Goal: Understand process/instructions: Learn how to perform a task or action

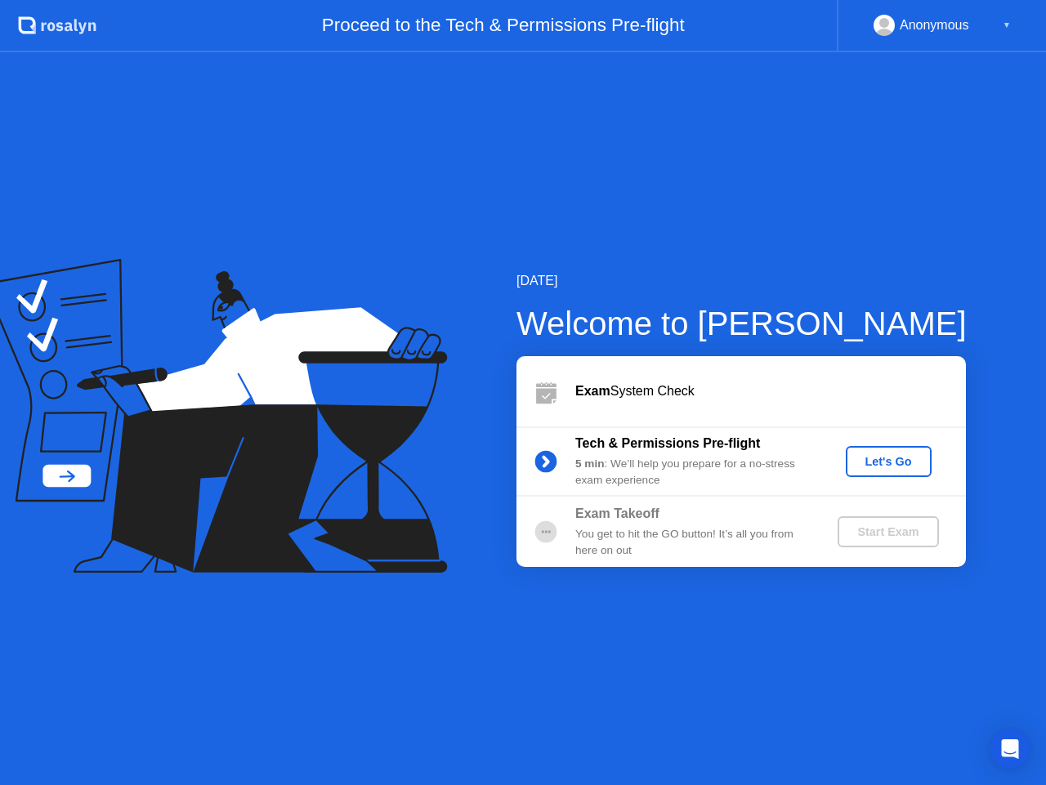
click at [894, 461] on div "Let's Go" at bounding box center [888, 461] width 73 height 13
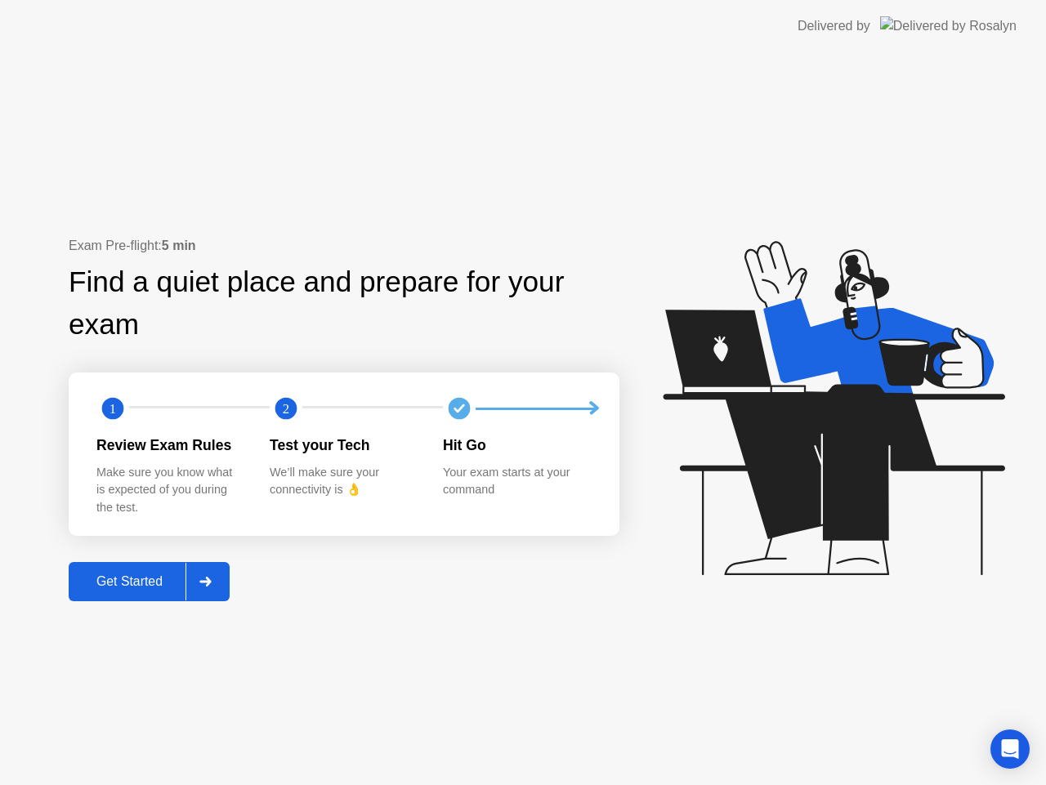
click at [144, 580] on div "Get Started" at bounding box center [130, 581] width 112 height 15
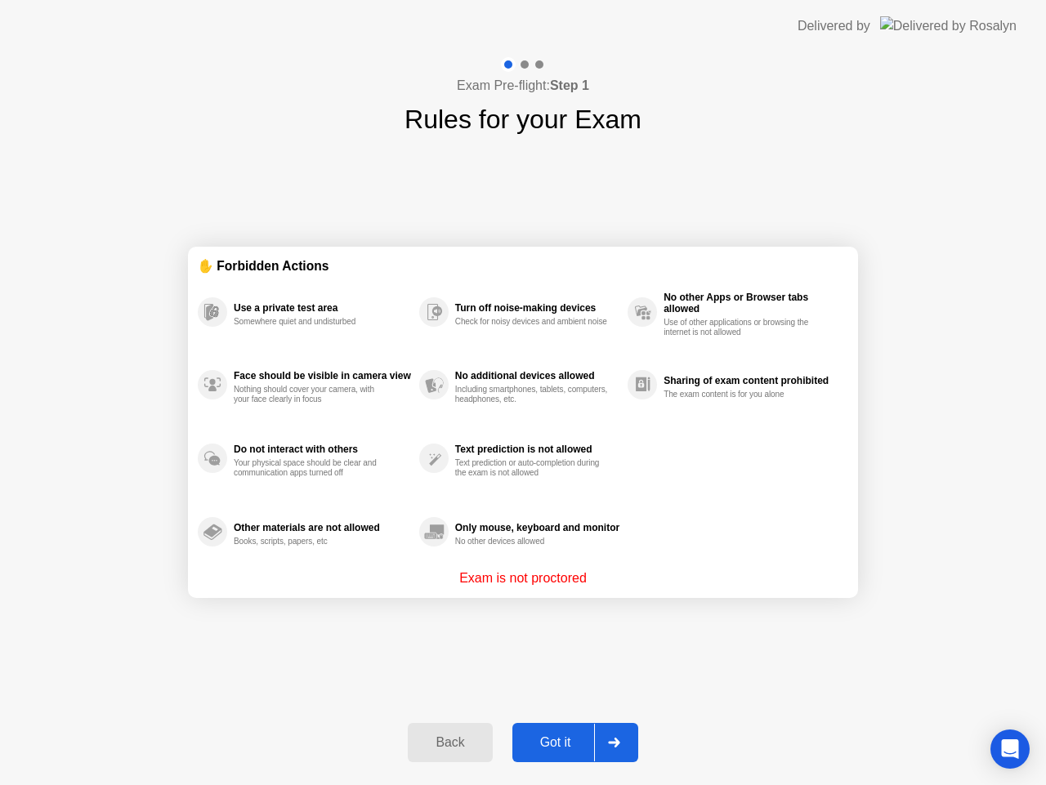
click at [536, 735] on div "Got it" at bounding box center [555, 742] width 77 height 15
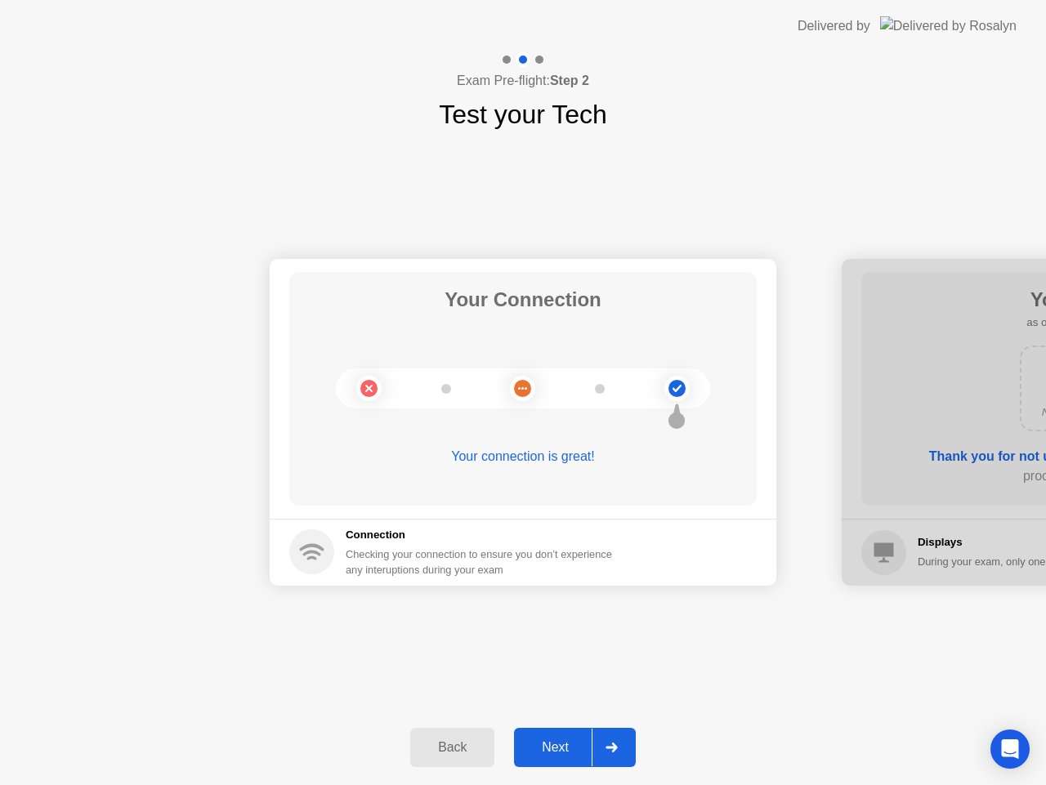
click at [550, 745] on div "Next" at bounding box center [555, 747] width 73 height 15
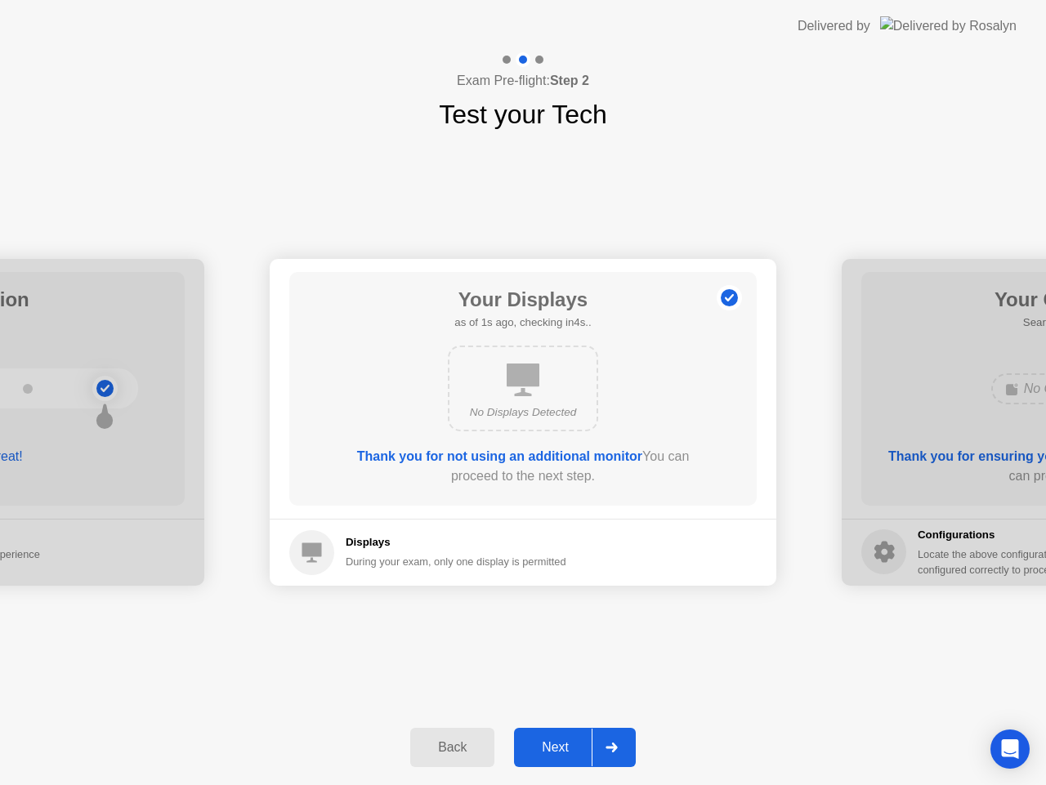
click at [550, 744] on div "Next" at bounding box center [555, 747] width 73 height 15
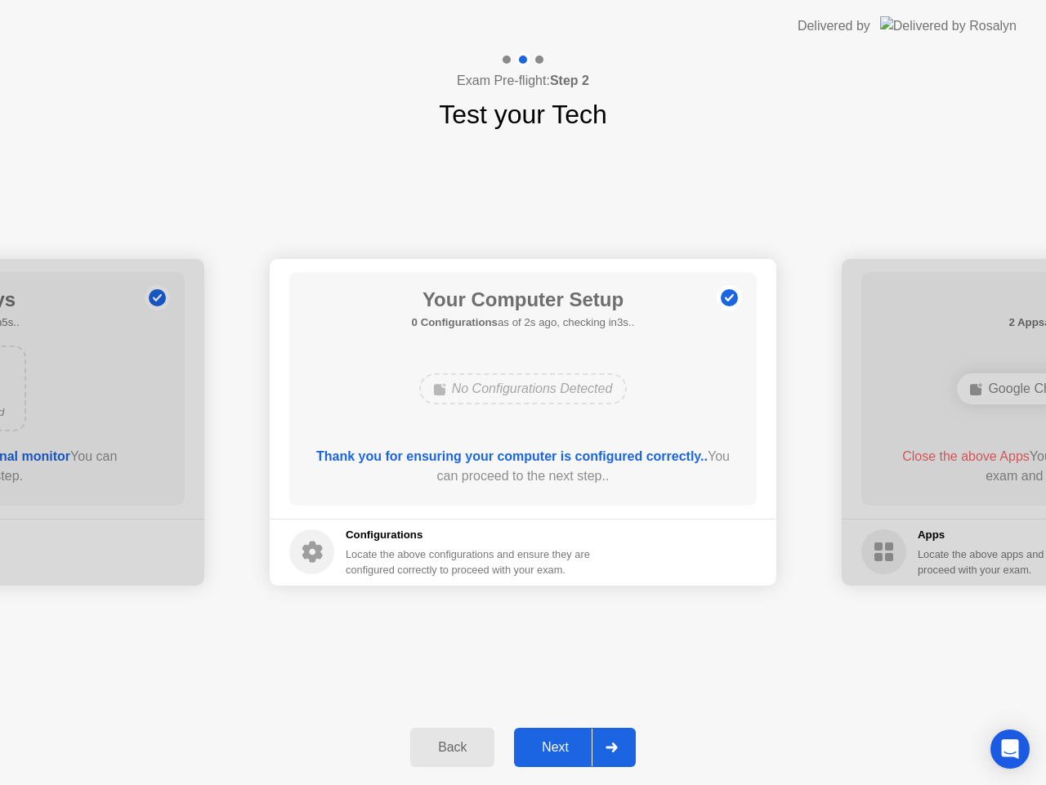
click at [538, 746] on div "Next" at bounding box center [555, 747] width 73 height 15
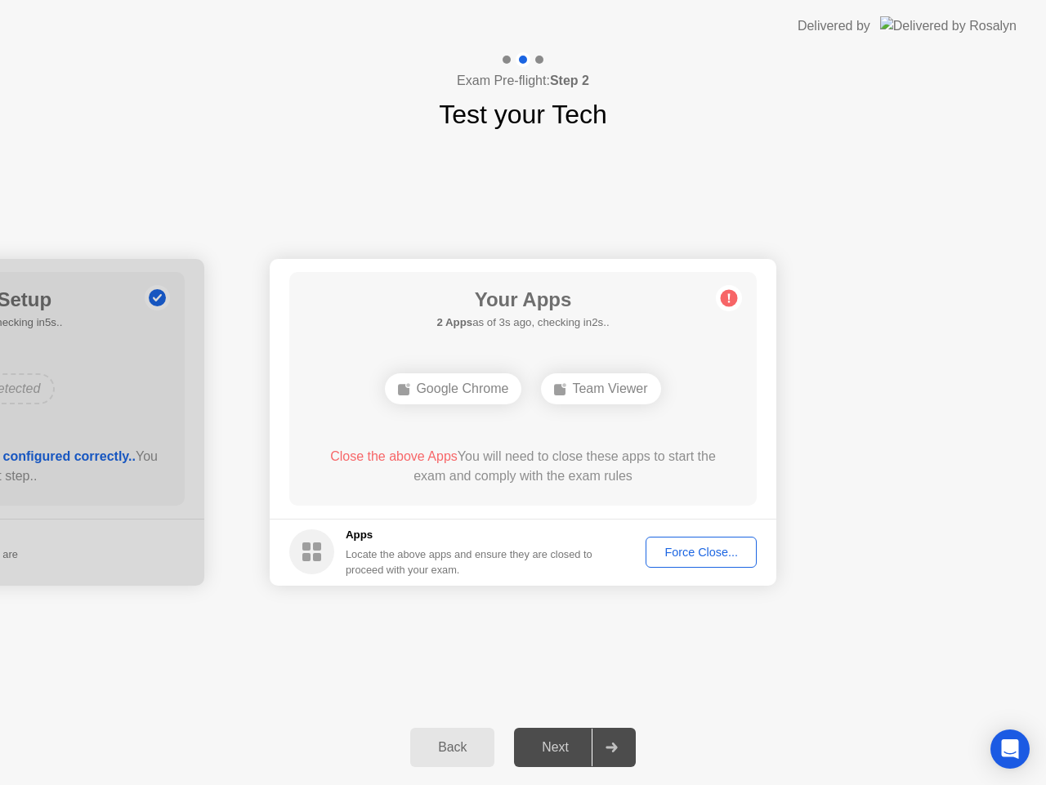
click at [687, 552] on div "Force Close..." at bounding box center [701, 552] width 100 height 13
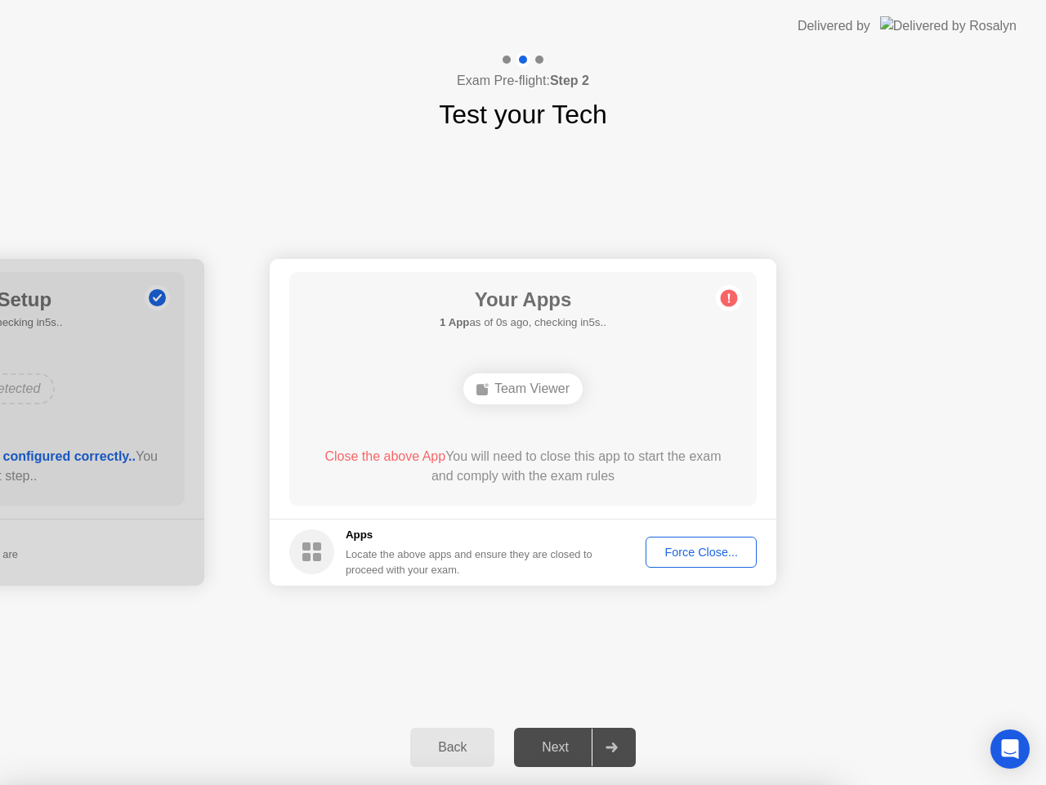
click at [540, 785] on div at bounding box center [523, 785] width 1046 height 0
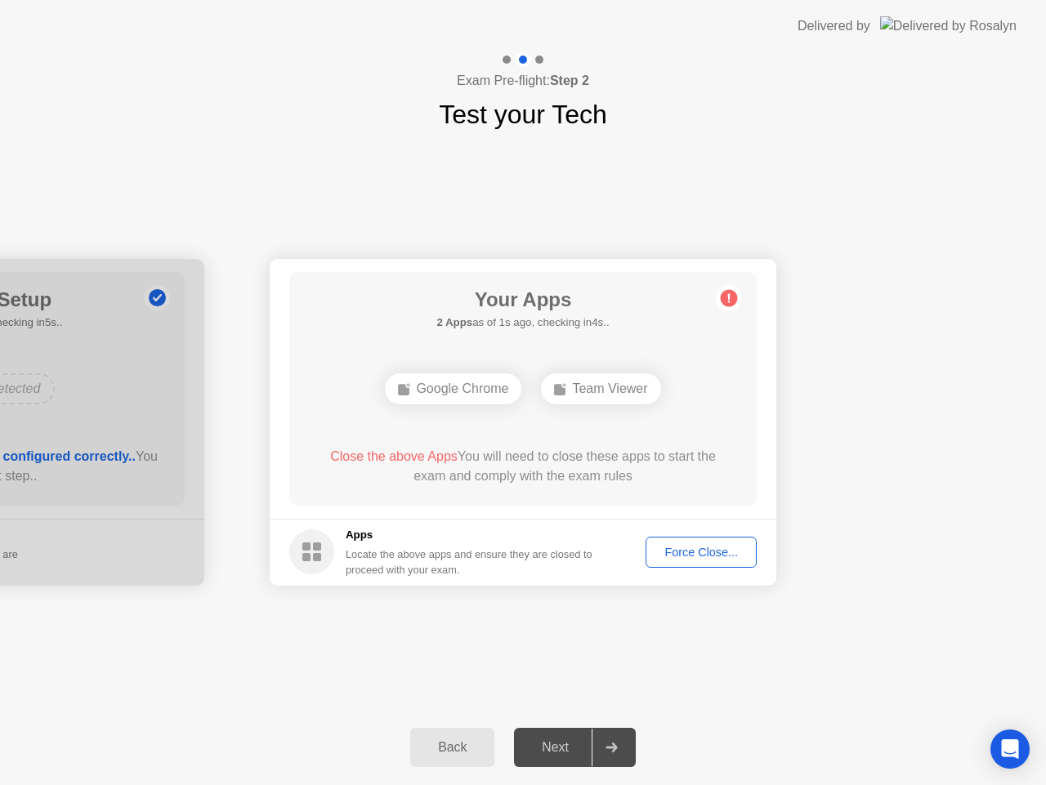
click at [687, 548] on div "Force Close..." at bounding box center [701, 552] width 100 height 13
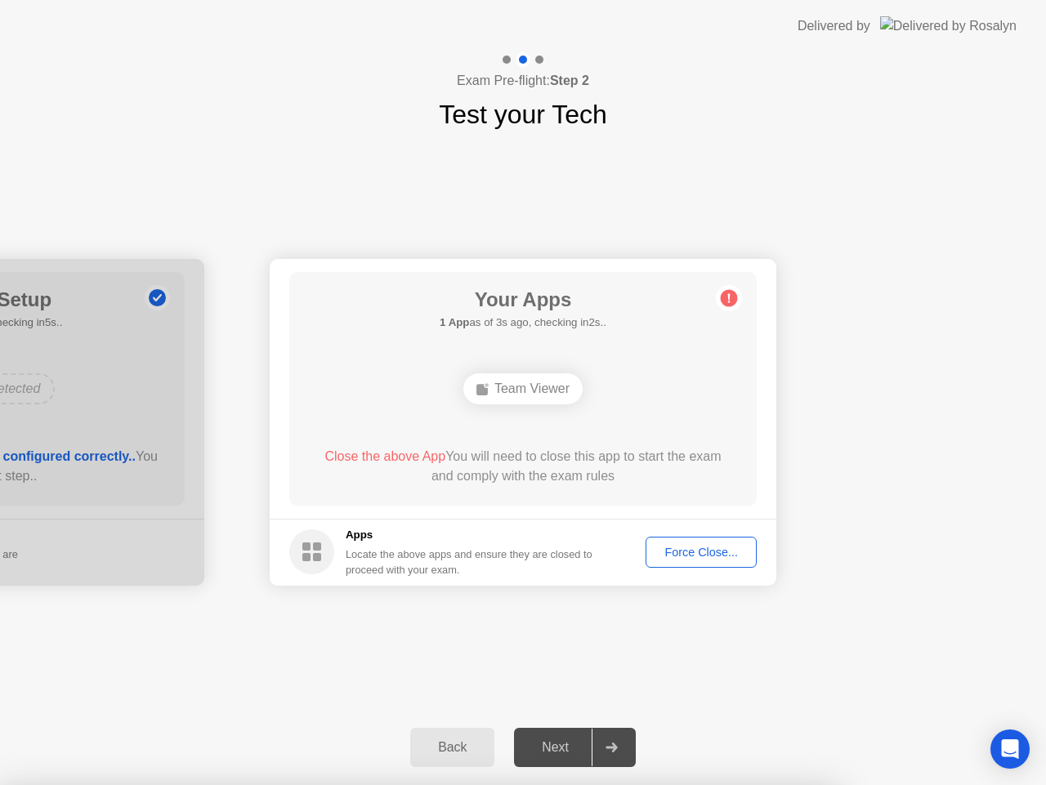
click at [675, 555] on div "Force Close..." at bounding box center [701, 552] width 100 height 13
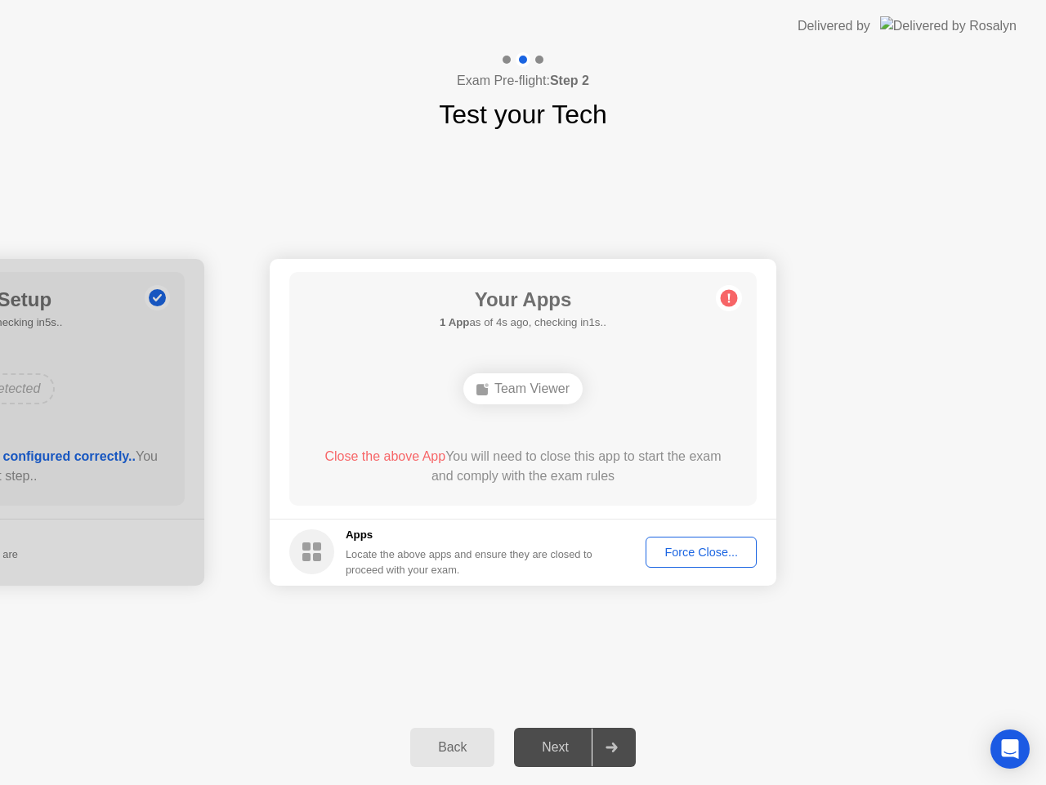
click at [695, 554] on div "Force Close..." at bounding box center [701, 552] width 100 height 13
